Goal: Transaction & Acquisition: Purchase product/service

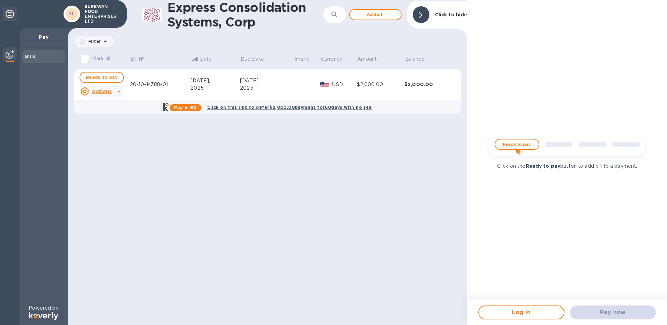
click at [184, 89] on td "20-10-14388-01" at bounding box center [160, 84] width 61 height 31
click at [106, 76] on span "Ready to pay" at bounding box center [102, 77] width 32 height 8
checkbox input "true"
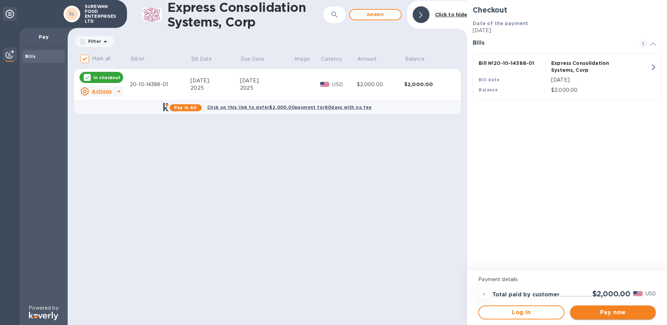
click at [621, 315] on span "Pay now" at bounding box center [613, 312] width 75 height 8
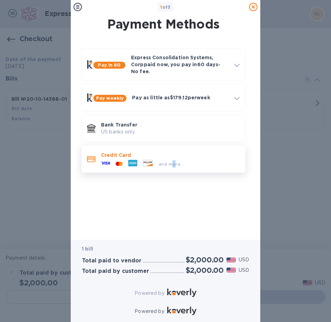
click at [174, 159] on div "and more..." at bounding box center [142, 164] width 89 height 10
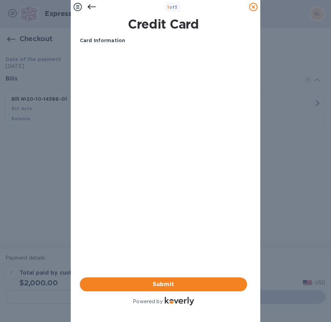
click at [196, 168] on div "Card Information Your browser does not support iframes Submit Powered by" at bounding box center [163, 172] width 167 height 270
click at [117, 280] on span "Submit" at bounding box center [163, 284] width 156 height 8
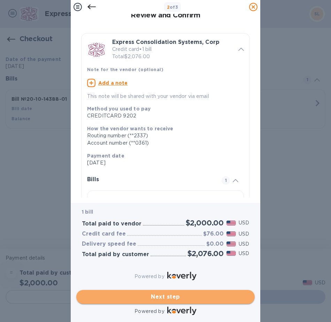
click at [140, 296] on span "Next step" at bounding box center [165, 297] width 167 height 8
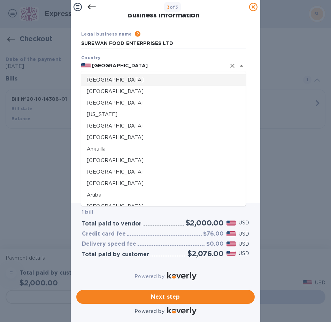
click at [125, 63] on input "[GEOGRAPHIC_DATA]" at bounding box center [159, 65] width 136 height 9
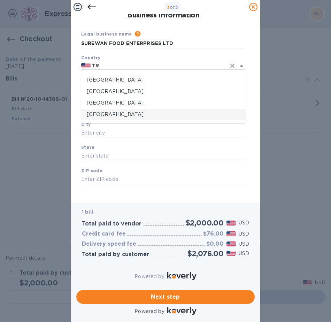
click at [132, 115] on p "[GEOGRAPHIC_DATA]" at bounding box center [163, 114] width 153 height 7
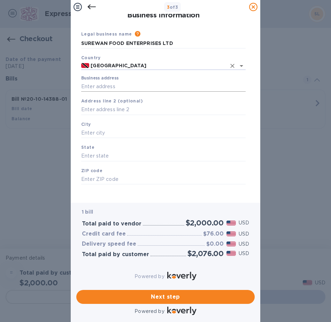
type input "[GEOGRAPHIC_DATA]"
click at [127, 87] on input "Business address" at bounding box center [163, 86] width 165 height 10
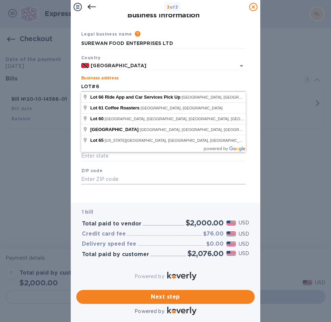
type input "LOT#6"
click at [138, 182] on input "text" at bounding box center [163, 179] width 165 height 10
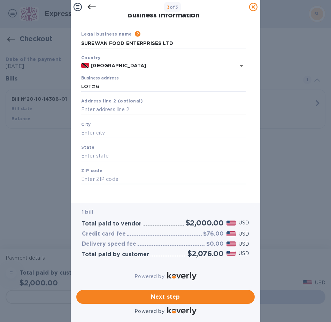
click at [118, 105] on input "text" at bounding box center [163, 110] width 165 height 10
type input "[PERSON_NAME]"
click at [119, 136] on input "text" at bounding box center [163, 133] width 165 height 10
type input "DEBE"
click at [125, 155] on input "text" at bounding box center [163, 156] width 165 height 10
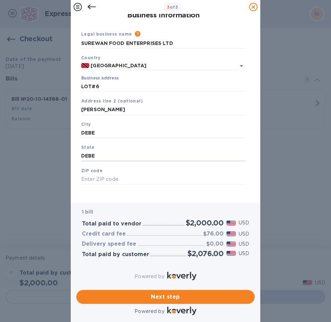
type input "DEBE"
click at [130, 173] on div "ZIP code" at bounding box center [163, 175] width 170 height 23
click at [134, 178] on input "text" at bounding box center [163, 179] width 165 height 10
type input "00000"
click at [189, 293] on span "Next step" at bounding box center [165, 297] width 167 height 8
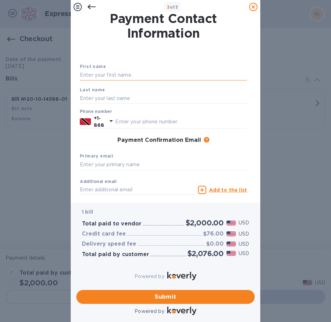
click at [159, 73] on input "text" at bounding box center [163, 75] width 167 height 10
type input "[PERSON_NAME]"
click at [155, 123] on input "text" at bounding box center [181, 122] width 132 height 10
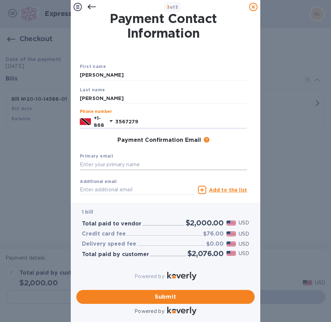
type input "3567279"
click at [161, 165] on input "text" at bounding box center [163, 165] width 167 height 10
type input "J"
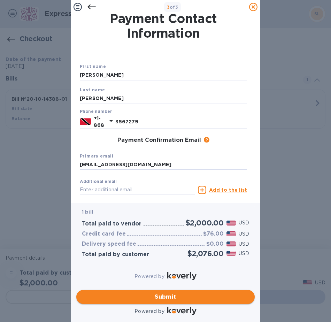
type input "[EMAIL_ADDRESS][DOMAIN_NAME]"
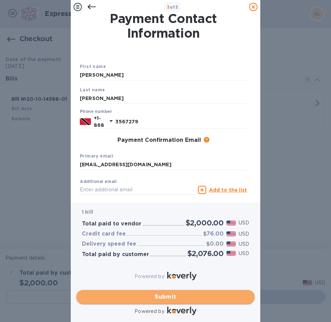
click at [201, 293] on span "Submit" at bounding box center [165, 297] width 167 height 8
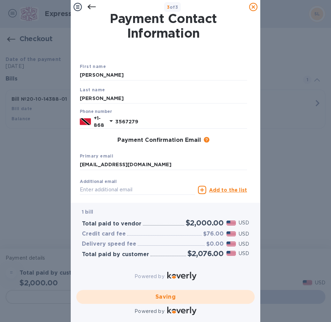
checkbox input "false"
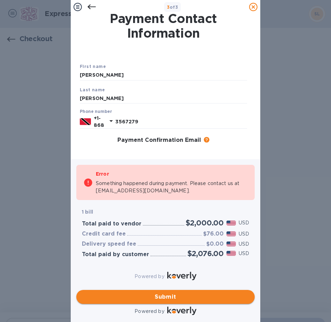
click at [194, 293] on span "Submit" at bounding box center [165, 297] width 167 height 8
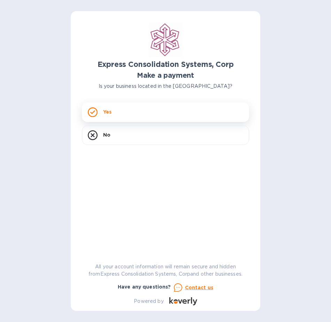
click at [161, 114] on div "Yes" at bounding box center [165, 113] width 167 height 20
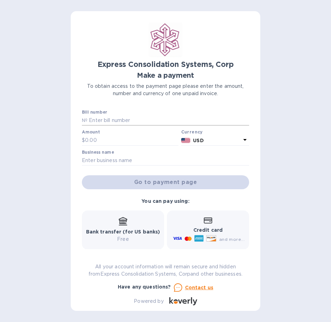
click at [156, 116] on input "text" at bounding box center [169, 120] width 162 height 10
paste input "20-10-14388-01"
type input "20-10-14388-01"
click at [138, 143] on input "text" at bounding box center [131, 140] width 93 height 10
type input "1,500"
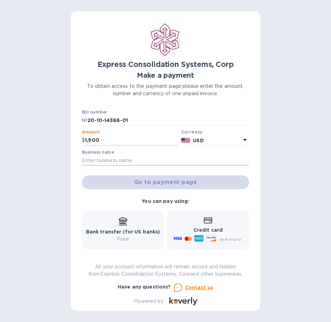
click at [144, 164] on input "text" at bounding box center [165, 161] width 167 height 10
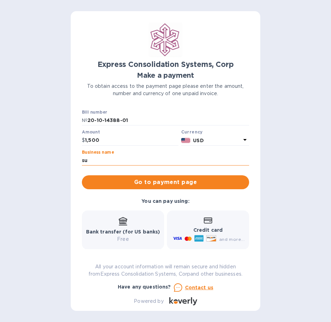
type input "s"
drag, startPoint x: 144, startPoint y: 164, endPoint x: 165, endPoint y: 162, distance: 21.4
click at [168, 162] on input "SUREWAN FOOD ENTERPRISES" at bounding box center [165, 161] width 167 height 10
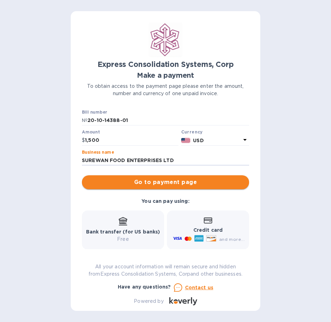
type input "SUREWAN FOOD ENTERPRISES LTD"
click at [171, 179] on span "Go to payment page" at bounding box center [166, 182] width 156 height 8
